Goal: Task Accomplishment & Management: Complete application form

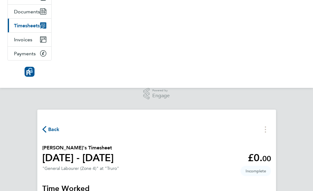
scroll to position [63, 0]
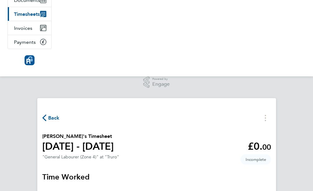
select select "30"
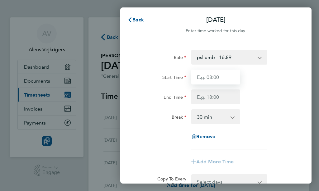
click at [221, 80] on input "Start Time" at bounding box center [215, 77] width 49 height 15
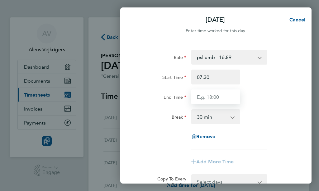
type input "07:30"
click at [215, 96] on input "End Time" at bounding box center [215, 97] width 49 height 15
type input "17:00"
click at [251, 115] on div "Break 0 min 15 min 30 min 45 min 60 min 75 min 90 min" at bounding box center [215, 117] width 161 height 15
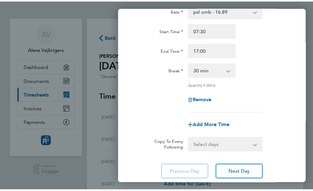
scroll to position [84, 0]
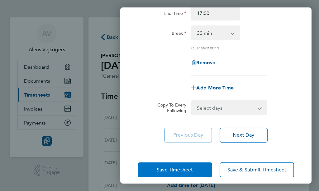
click at [176, 171] on span "Save Timesheet" at bounding box center [175, 170] width 36 height 6
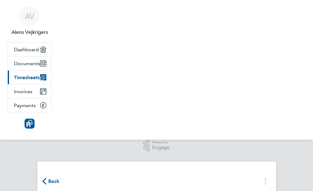
scroll to position [46, 0]
